Goal: Information Seeking & Learning: Learn about a topic

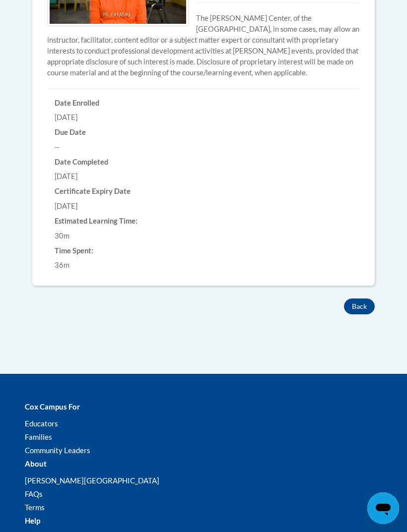
scroll to position [440, 0]
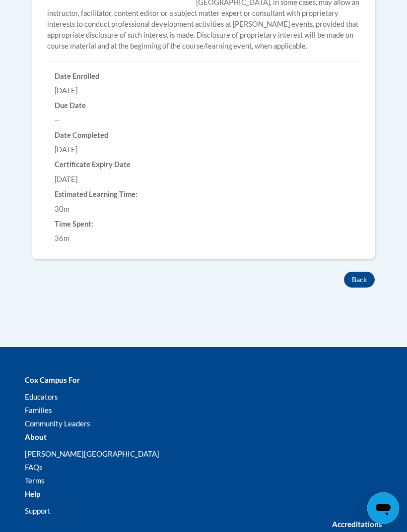
click at [352, 275] on button "Back" at bounding box center [359, 280] width 31 height 16
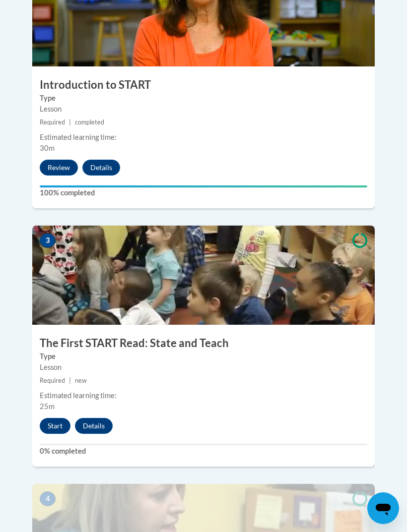
click at [49, 418] on button "Start" at bounding box center [55, 426] width 31 height 16
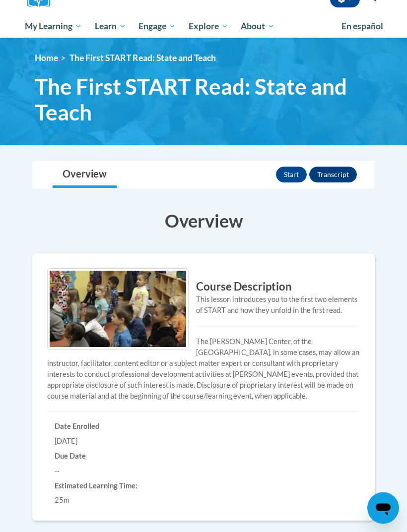
scroll to position [125, 0]
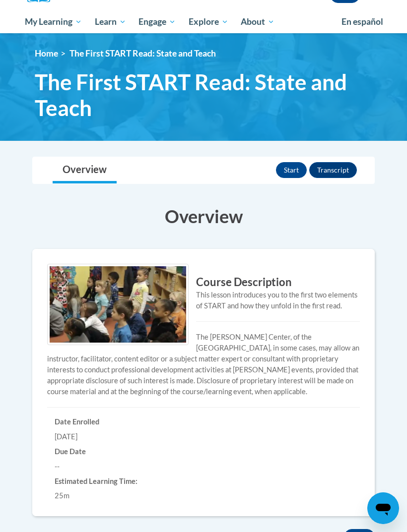
click at [300, 169] on button "Start" at bounding box center [291, 170] width 31 height 16
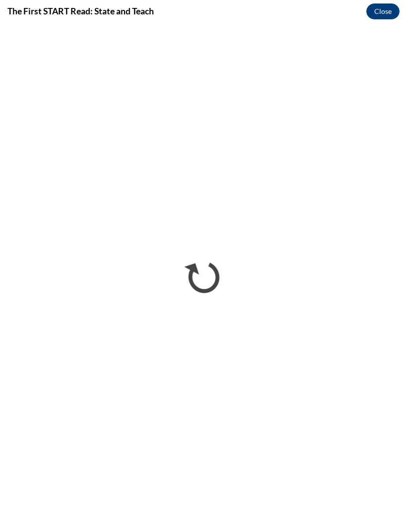
scroll to position [0, 0]
click at [384, 12] on button "Close" at bounding box center [382, 11] width 33 height 16
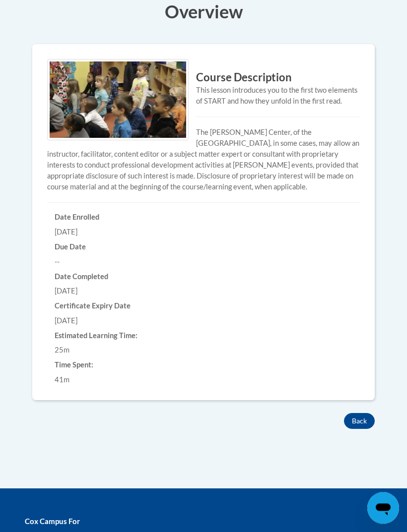
scroll to position [330, 0]
click at [364, 417] on button "Back" at bounding box center [359, 421] width 31 height 16
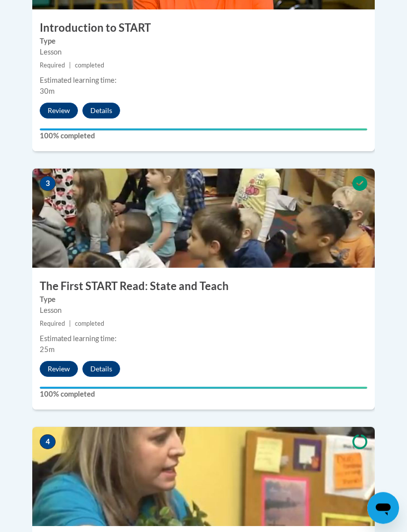
scroll to position [763, 0]
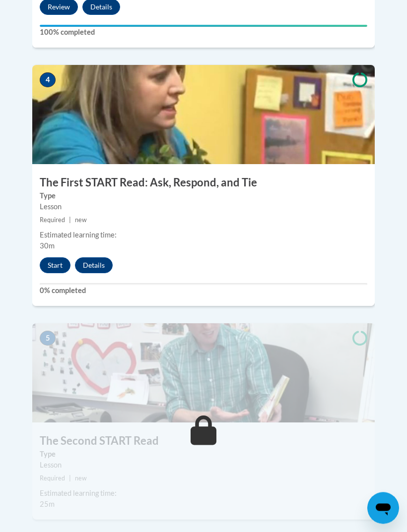
click at [58, 258] on button "Start" at bounding box center [55, 266] width 31 height 16
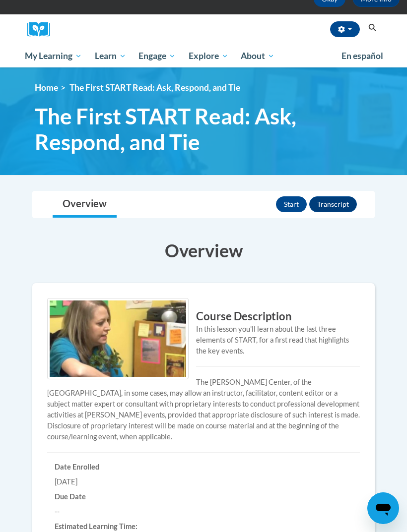
scroll to position [92, 0]
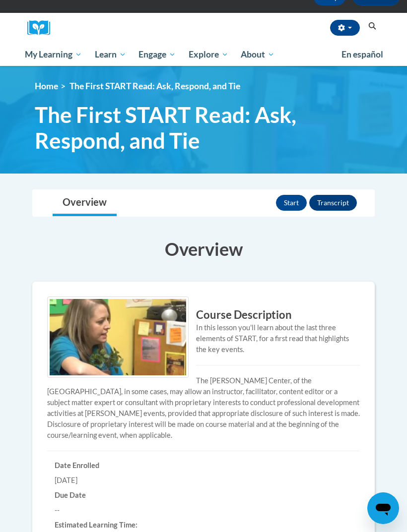
click at [294, 197] on button "Start" at bounding box center [291, 203] width 31 height 16
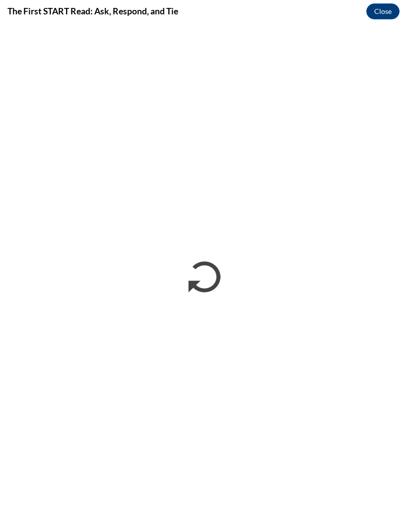
scroll to position [0, 0]
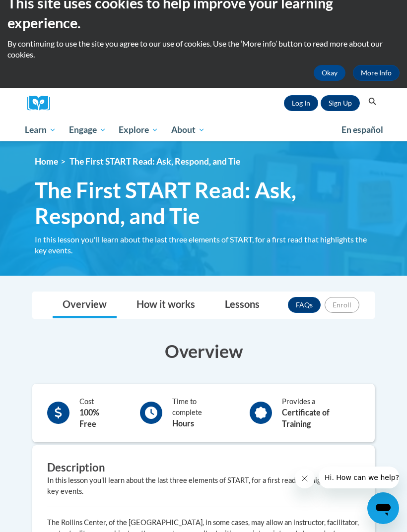
click at [290, 100] on link "Log In" at bounding box center [301, 103] width 34 height 16
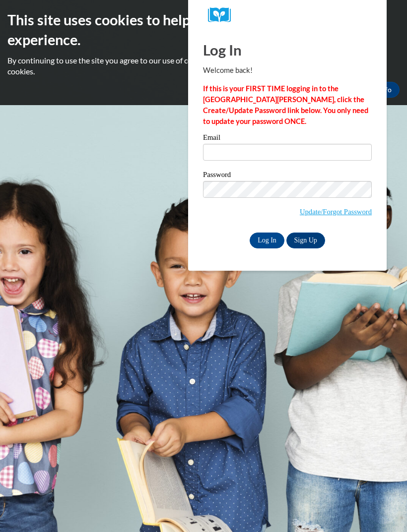
click at [303, 149] on input "Email" at bounding box center [287, 152] width 169 height 17
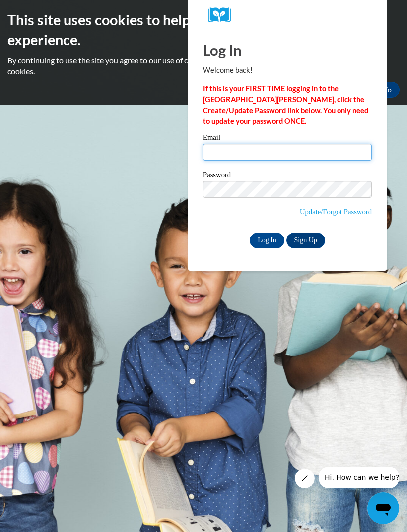
type input "[EMAIL_ADDRESS][DOMAIN_NAME]"
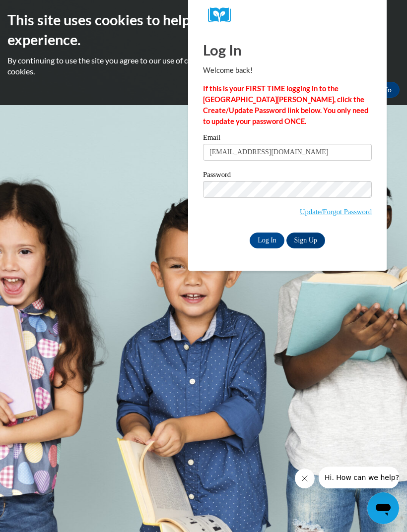
click at [267, 240] on input "Log In" at bounding box center [266, 241] width 35 height 16
click at [269, 238] on input "Log In" at bounding box center [266, 241] width 35 height 16
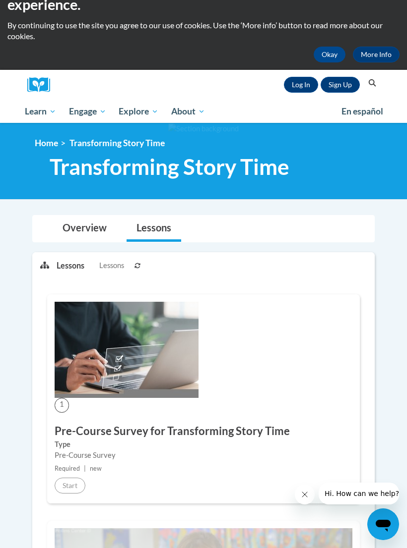
scroll to position [45, 0]
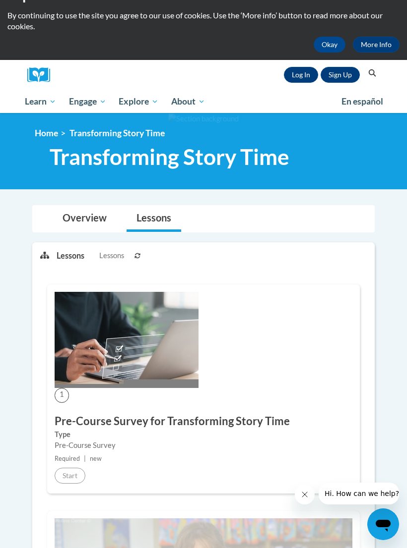
click at [297, 68] on link "Log In" at bounding box center [301, 75] width 34 height 16
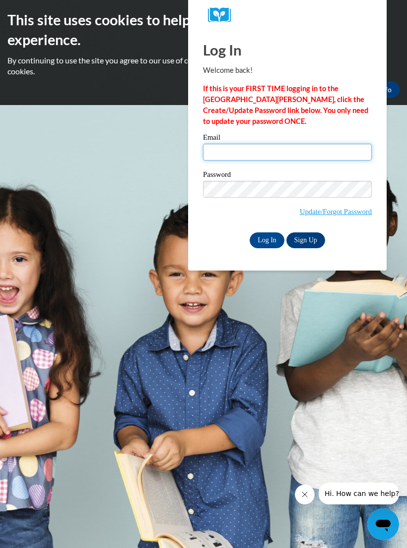
type input "sdurham31@icloud.com"
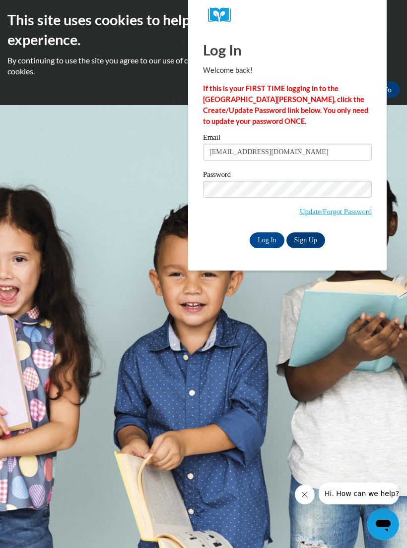
click at [267, 240] on input "Log In" at bounding box center [266, 241] width 35 height 16
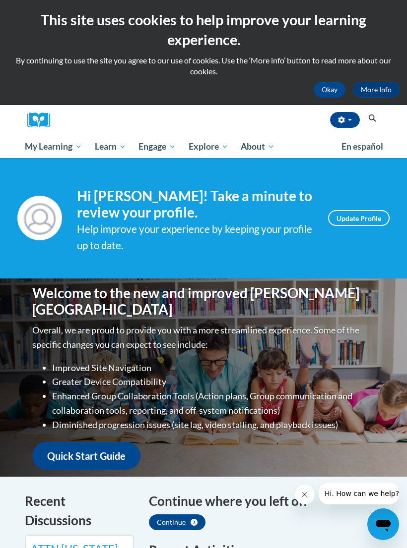
click at [0, 0] on span "My Course Progress" at bounding box center [0, 0] width 0 height 0
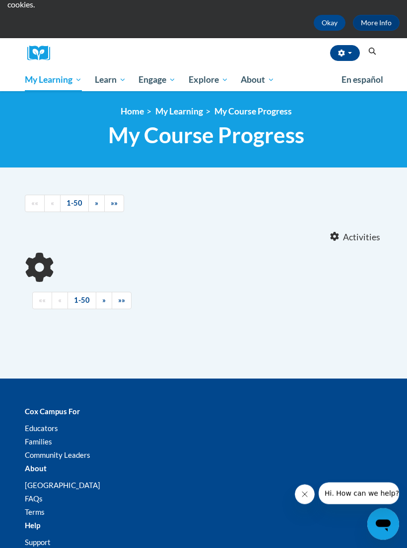
scroll to position [75, 0]
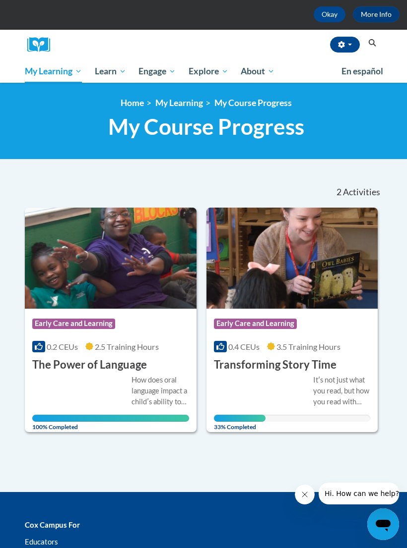
click at [289, 274] on img at bounding box center [292, 258] width 172 height 101
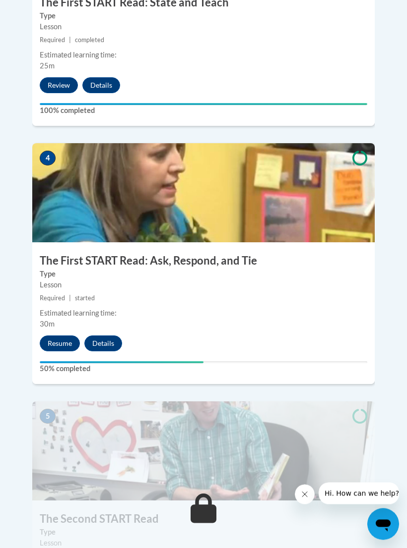
scroll to position [1037, 0]
click at [66, 336] on button "Resume" at bounding box center [60, 344] width 40 height 16
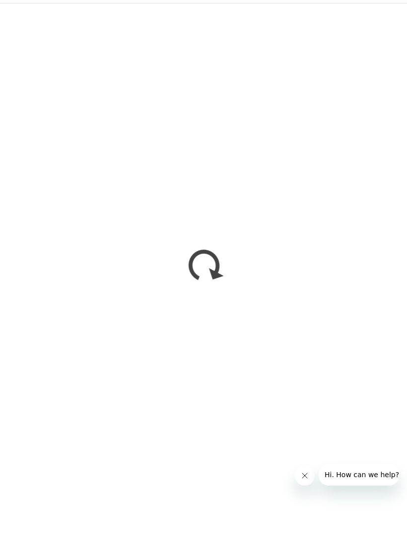
scroll to position [1056, 0]
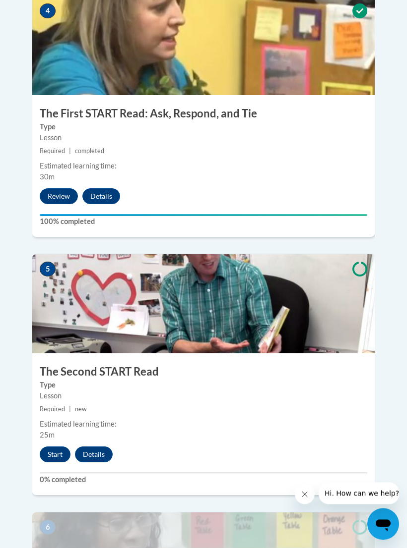
scroll to position [1183, 0]
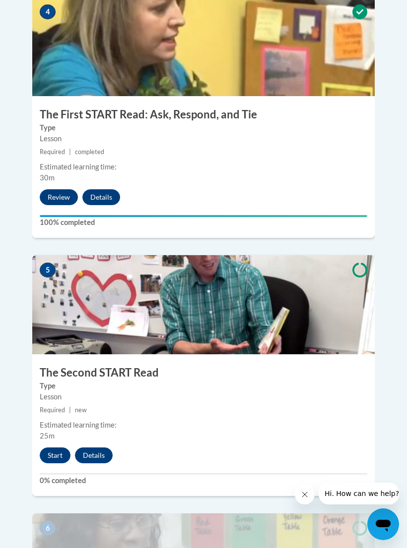
click at [46, 448] on button "Start" at bounding box center [55, 456] width 31 height 16
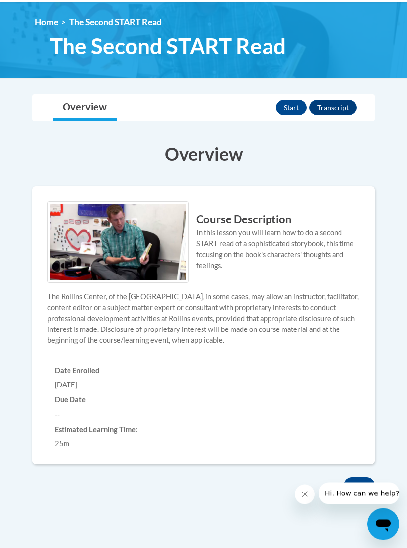
scroll to position [156, 0]
click at [291, 103] on button "Start" at bounding box center [291, 108] width 31 height 16
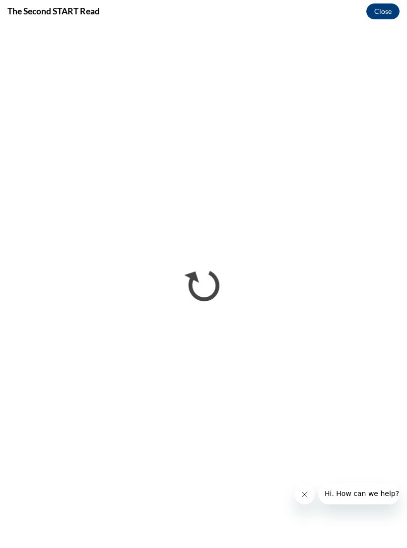
scroll to position [0, 0]
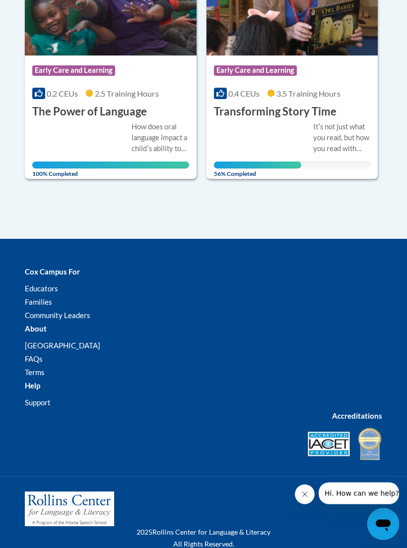
scroll to position [325, 0]
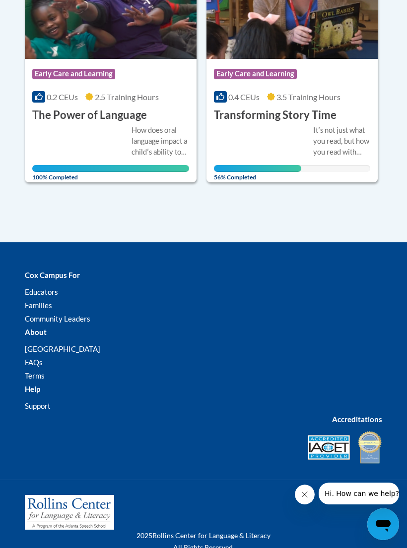
click at [257, 138] on div "Itʹs not just what you read, but how you read with children that makes all the …" at bounding box center [292, 148] width 157 height 47
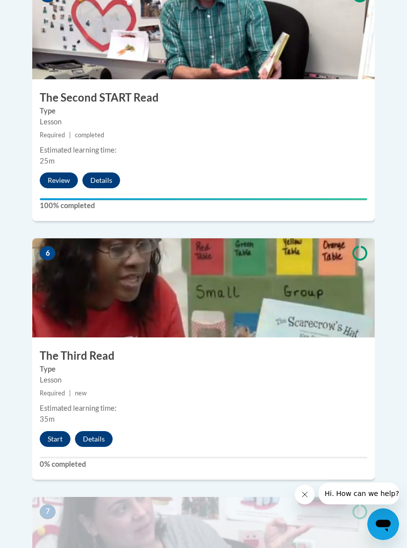
scroll to position [1458, 0]
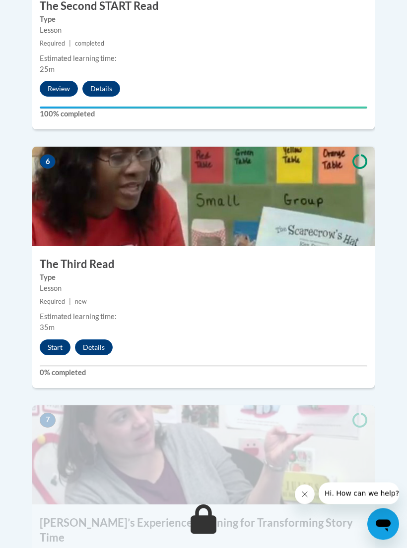
click at [50, 340] on button "Start" at bounding box center [55, 348] width 31 height 16
click at [51, 340] on button "Start" at bounding box center [55, 348] width 31 height 16
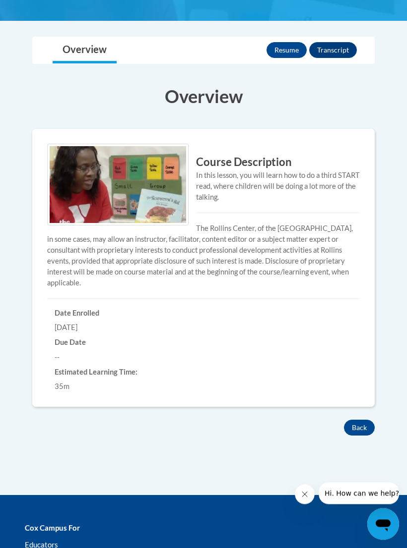
scroll to position [218, 0]
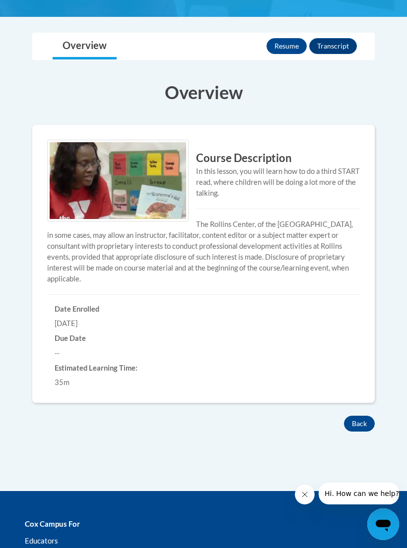
click at [287, 50] on button "Resume" at bounding box center [286, 46] width 40 height 16
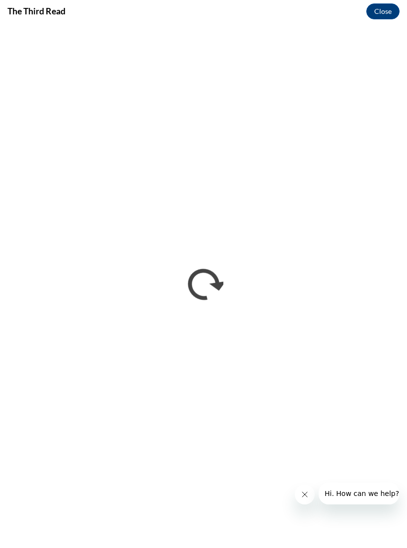
scroll to position [0, 0]
